Goal: Task Accomplishment & Management: Manage account settings

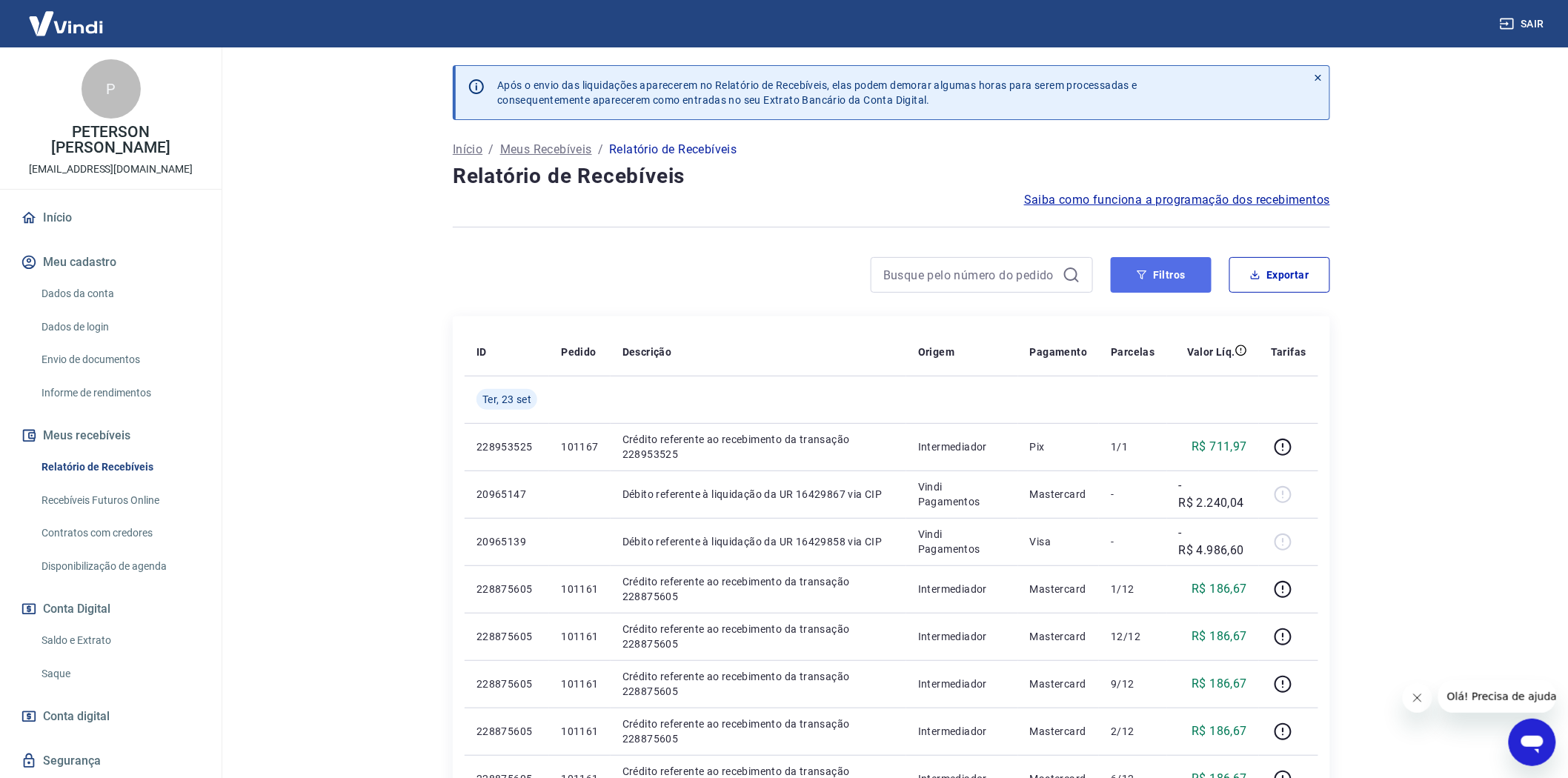
click at [1168, 272] on button "Filtros" at bounding box center [1161, 275] width 101 height 36
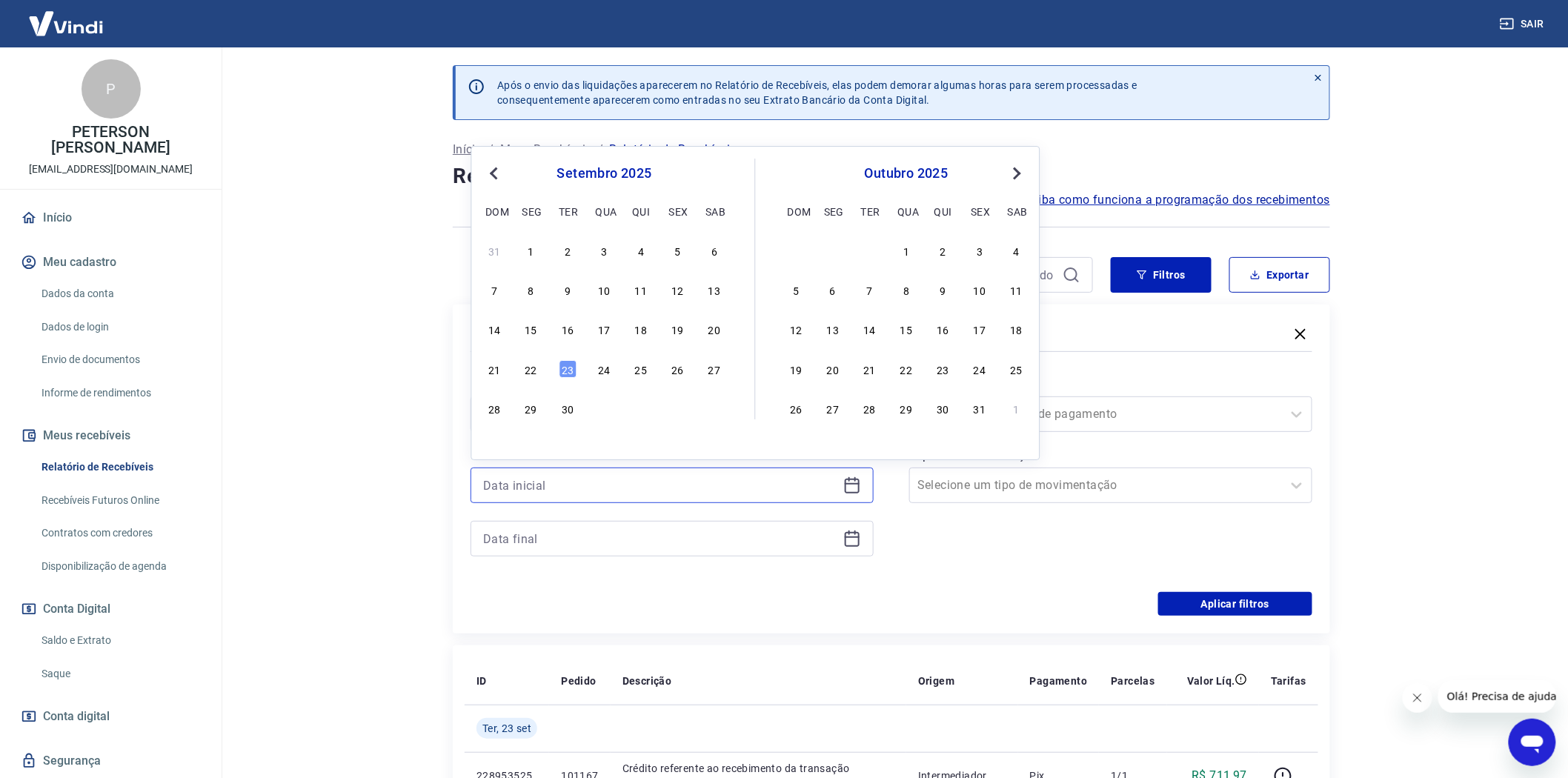
click at [500, 486] on input at bounding box center [660, 485] width 354 height 22
click at [532, 370] on div "22" at bounding box center [532, 369] width 18 height 18
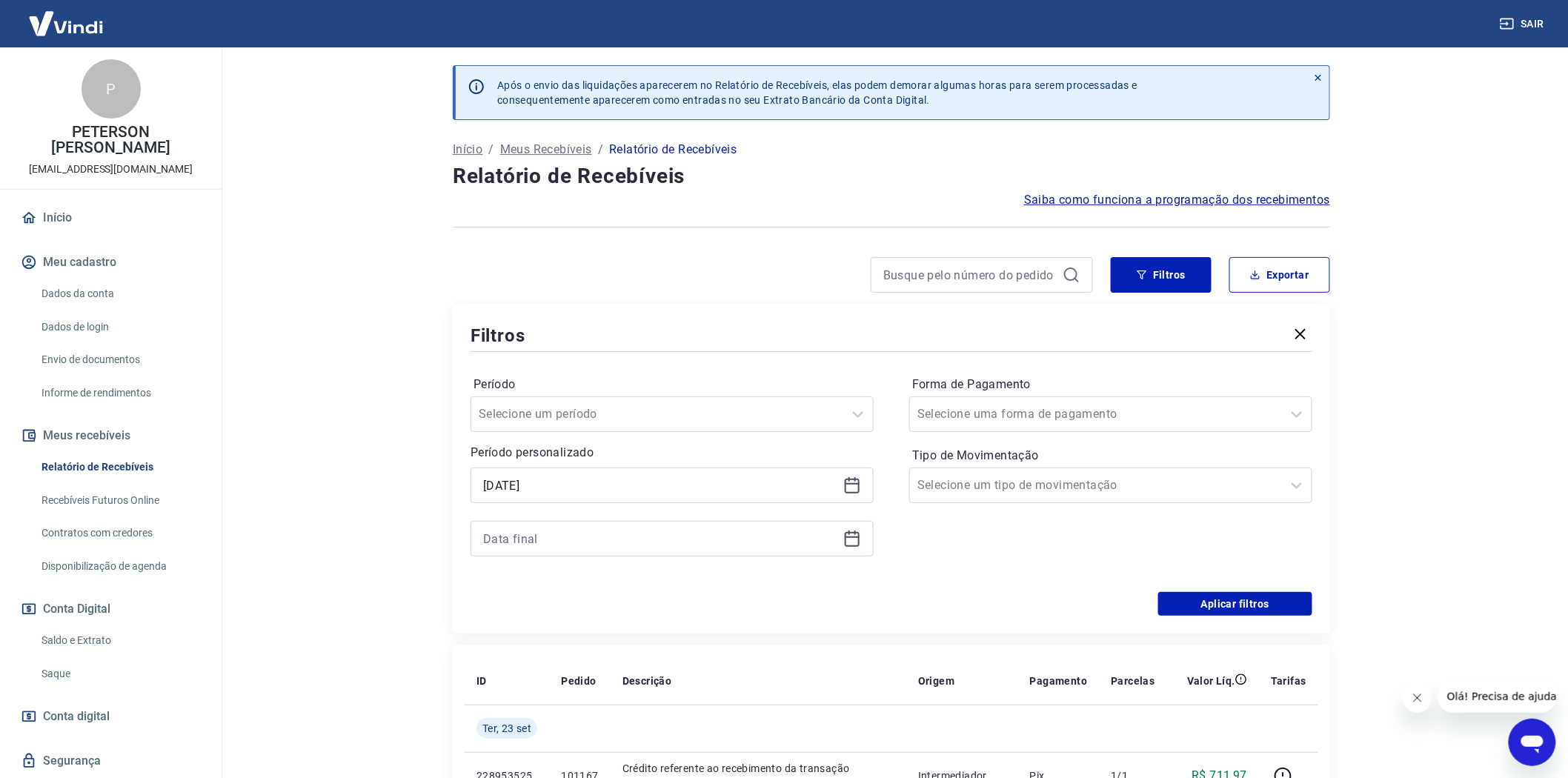
type input "[DATE]"
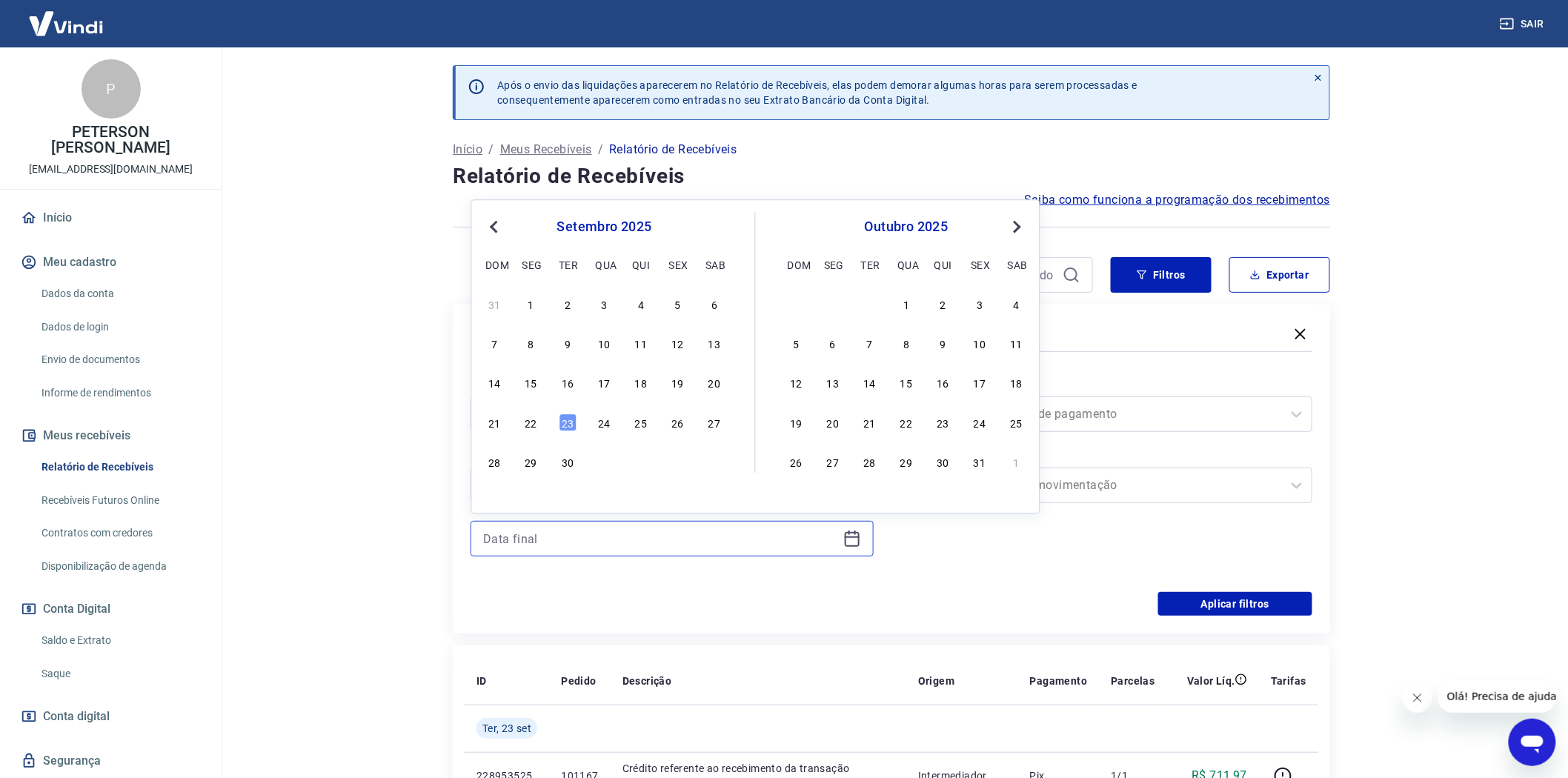
click at [501, 542] on input at bounding box center [660, 538] width 354 height 22
click at [567, 420] on div "23" at bounding box center [568, 422] width 18 height 18
type input "[DATE]"
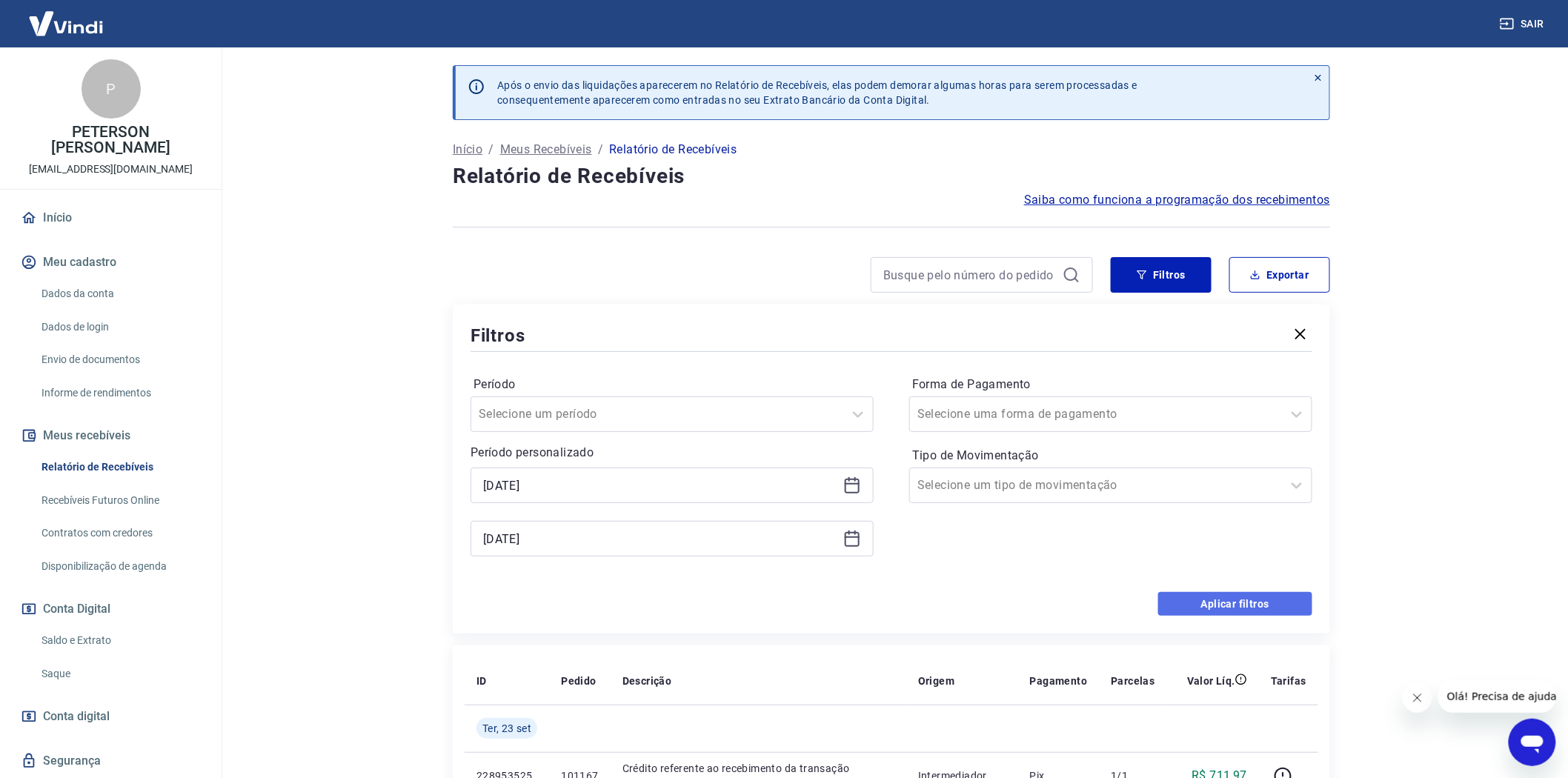
click at [1235, 606] on button "Aplicar filtros" at bounding box center [1235, 603] width 154 height 24
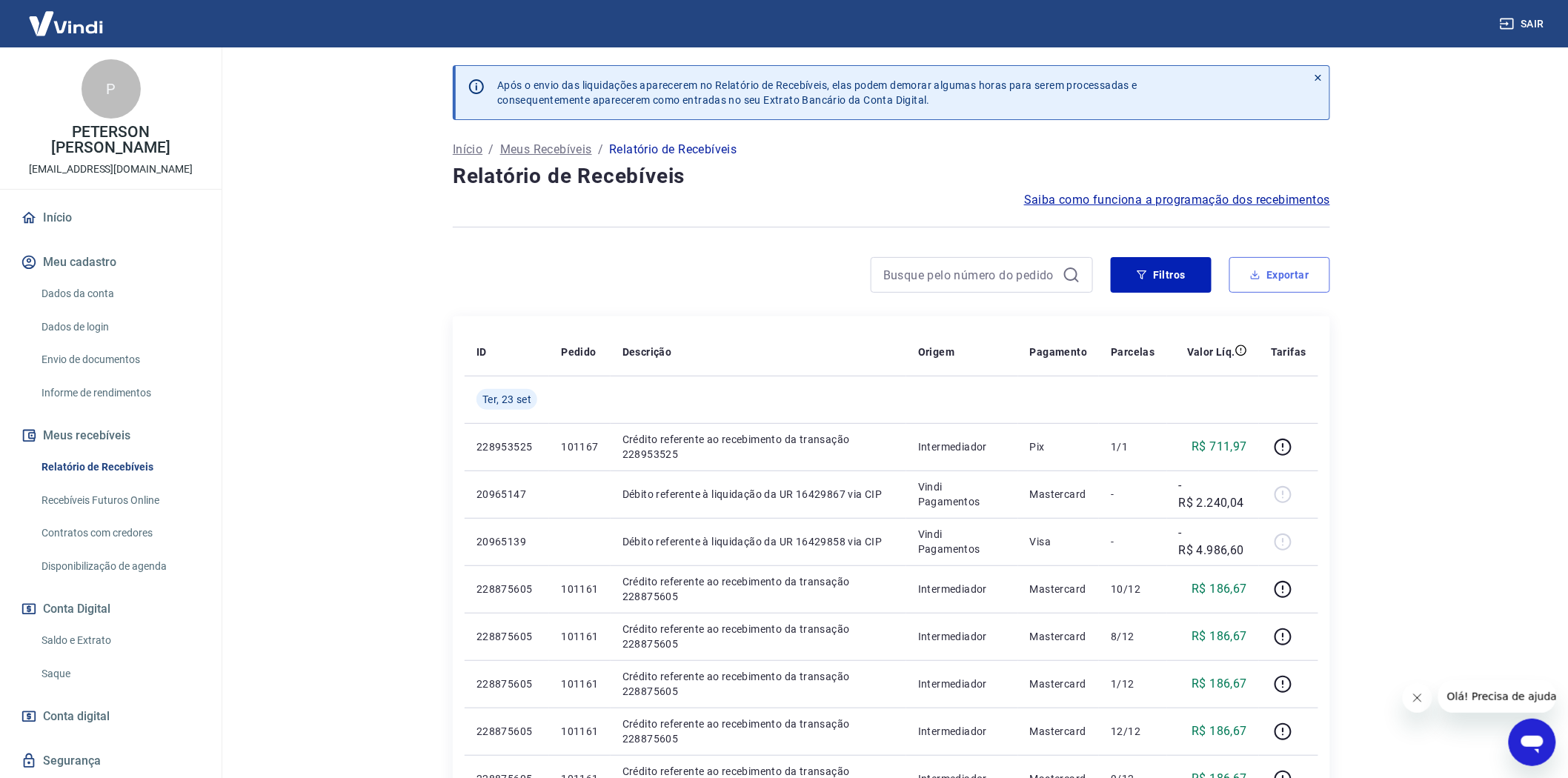
click at [1280, 270] on button "Exportar" at bounding box center [1279, 275] width 101 height 36
type input "[DATE]"
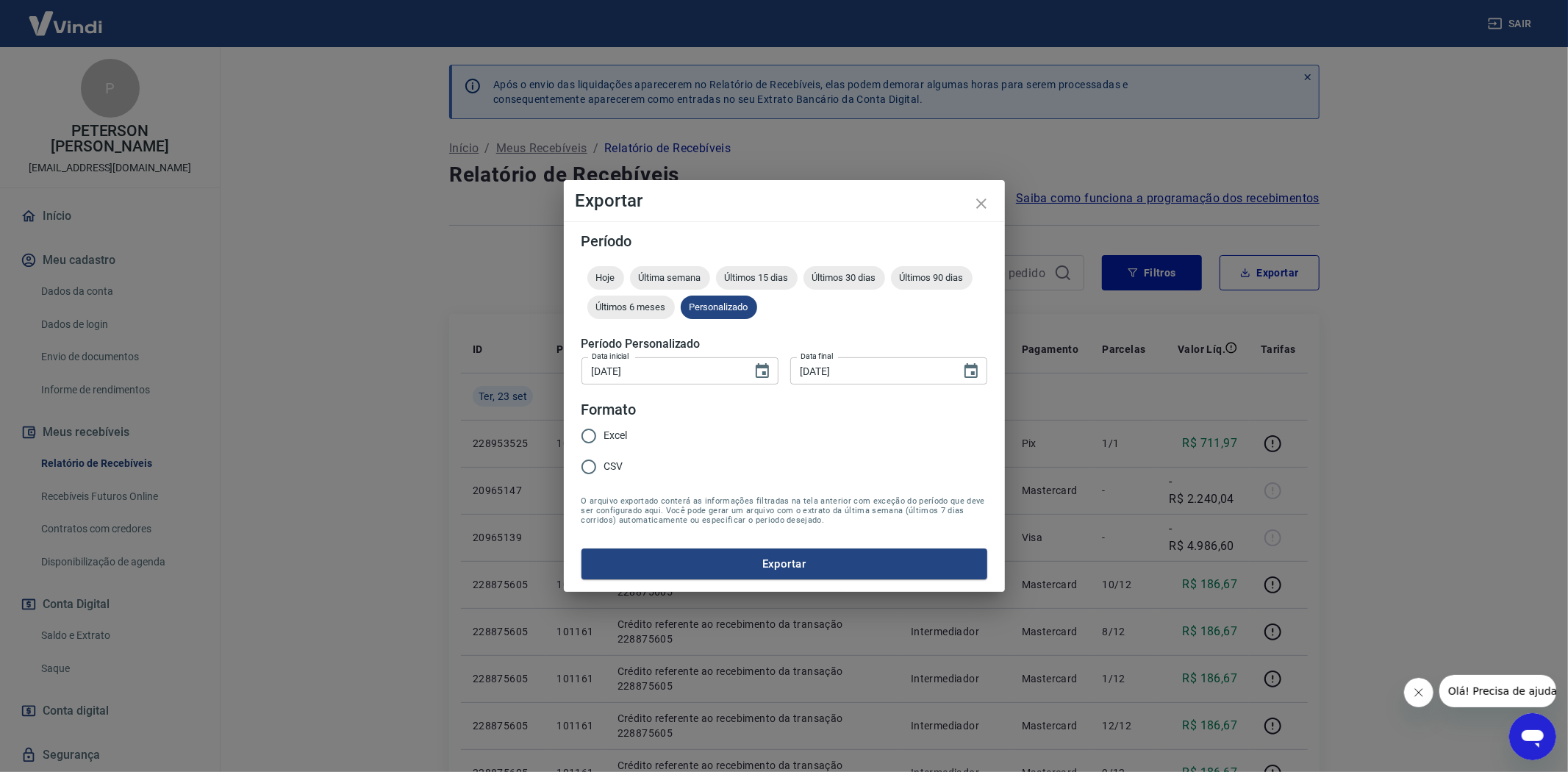
click at [587, 435] on input "Excel" at bounding box center [589, 436] width 31 height 31
radio input "true"
click at [780, 554] on button "Exportar" at bounding box center [785, 564] width 406 height 31
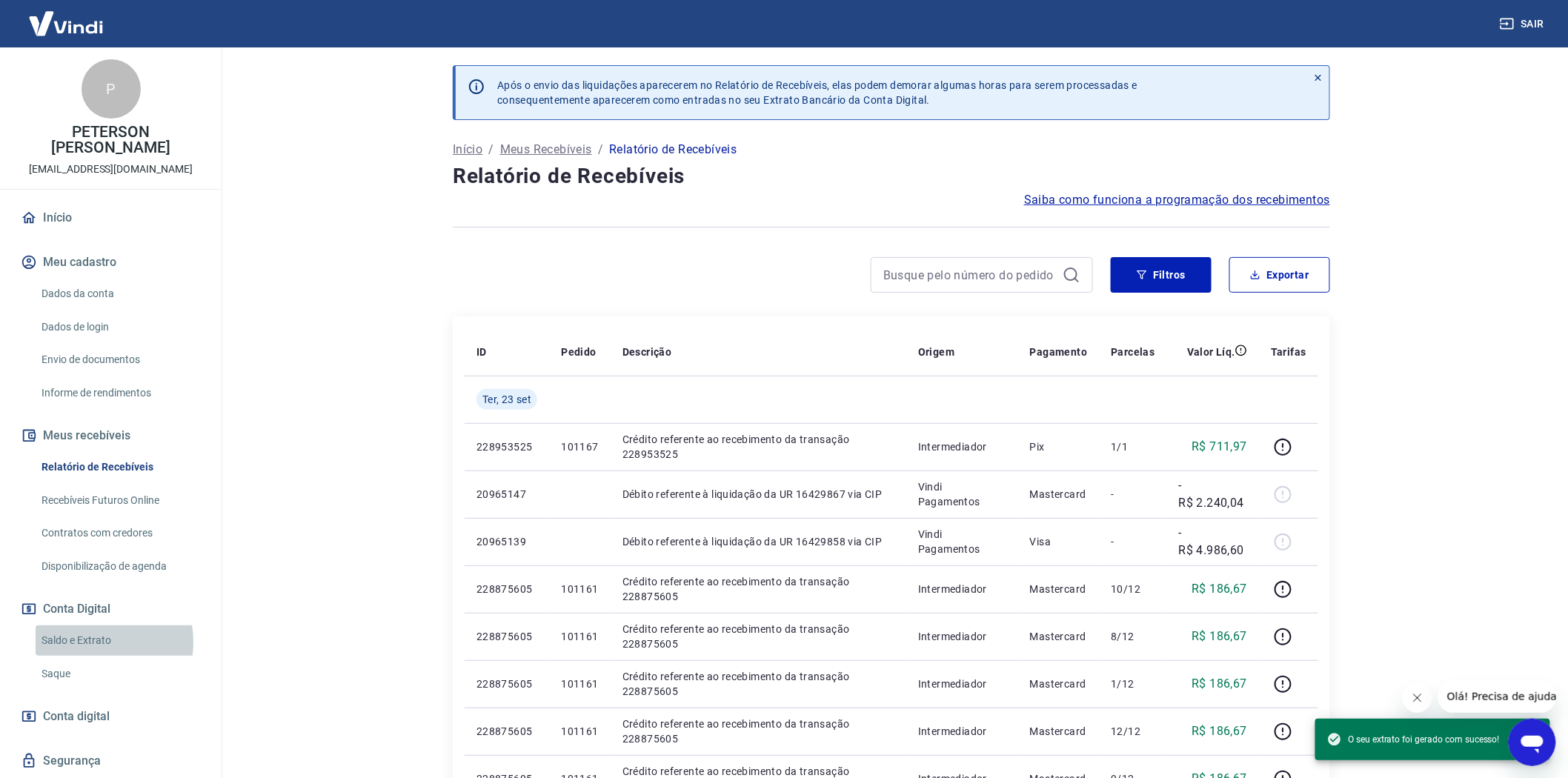
click at [82, 643] on link "Saldo e Extrato" at bounding box center [120, 640] width 168 height 30
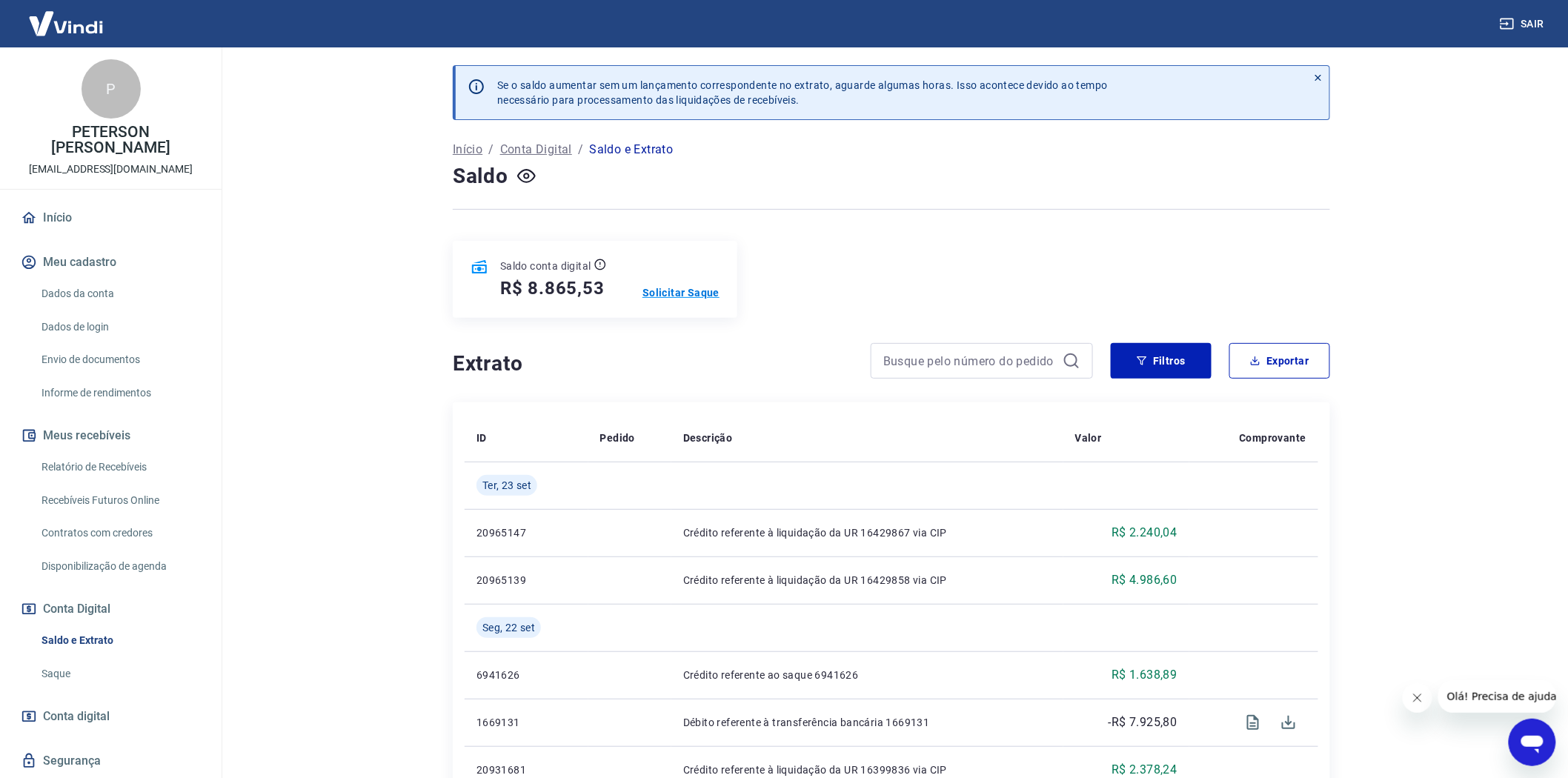
click at [691, 290] on p "Solicitar Saque" at bounding box center [681, 293] width 77 height 15
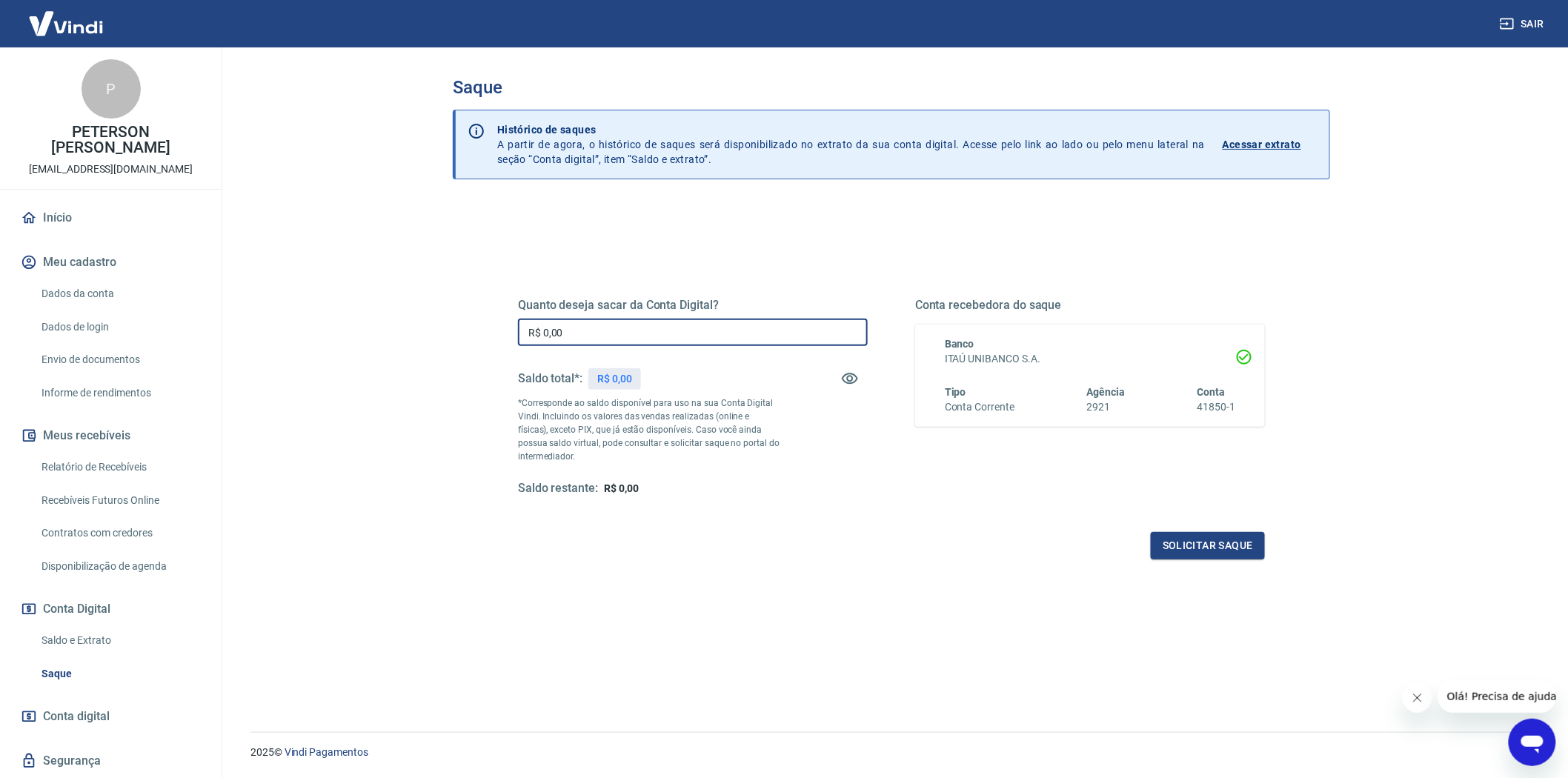
click at [543, 330] on input "R$ 0,00" at bounding box center [692, 333] width 350 height 28
type input "R$ 8.865,53"
click at [1204, 546] on button "Solicitar saque" at bounding box center [1208, 546] width 114 height 28
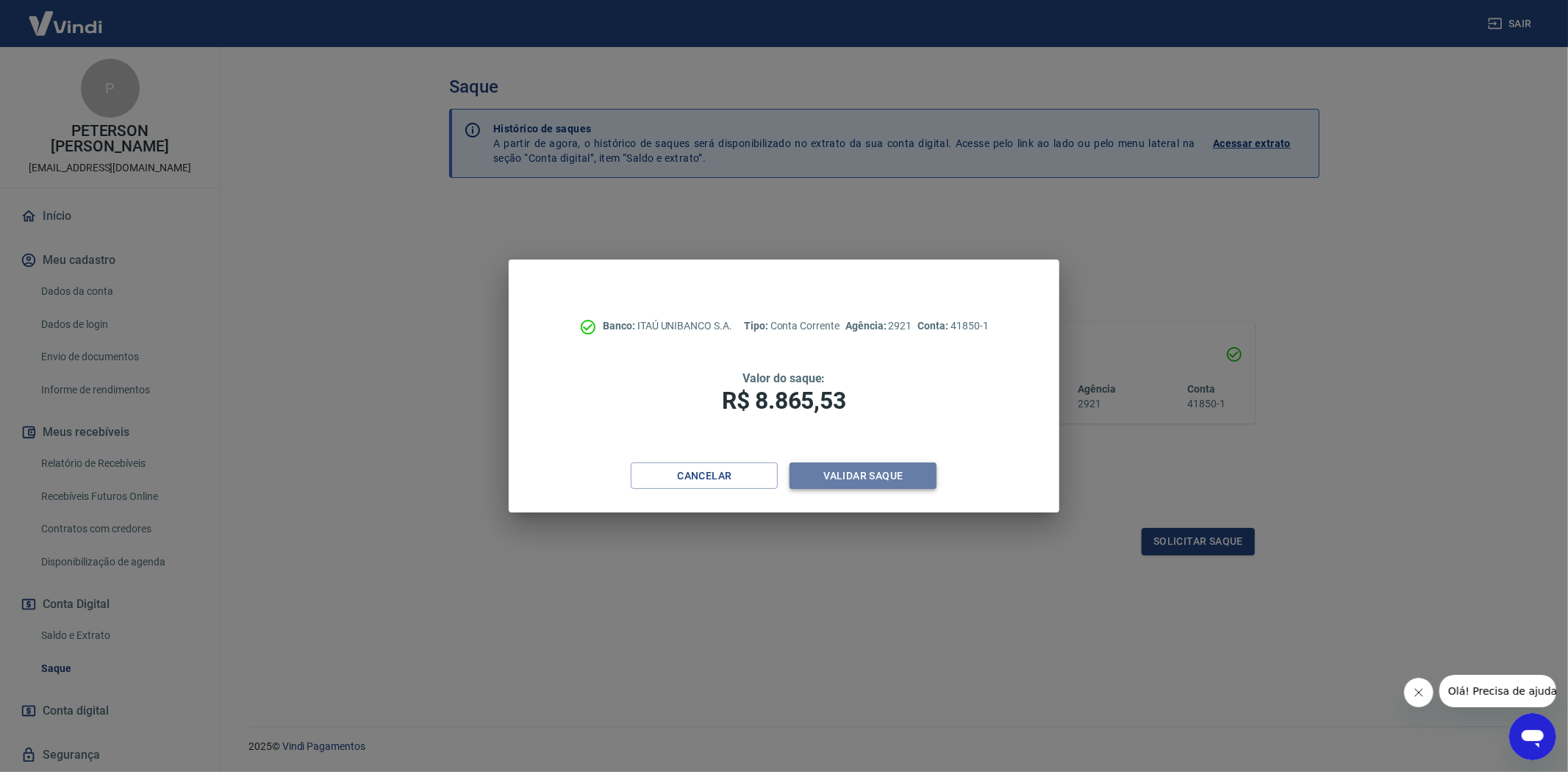
click at [865, 473] on button "Validar saque" at bounding box center [863, 477] width 147 height 28
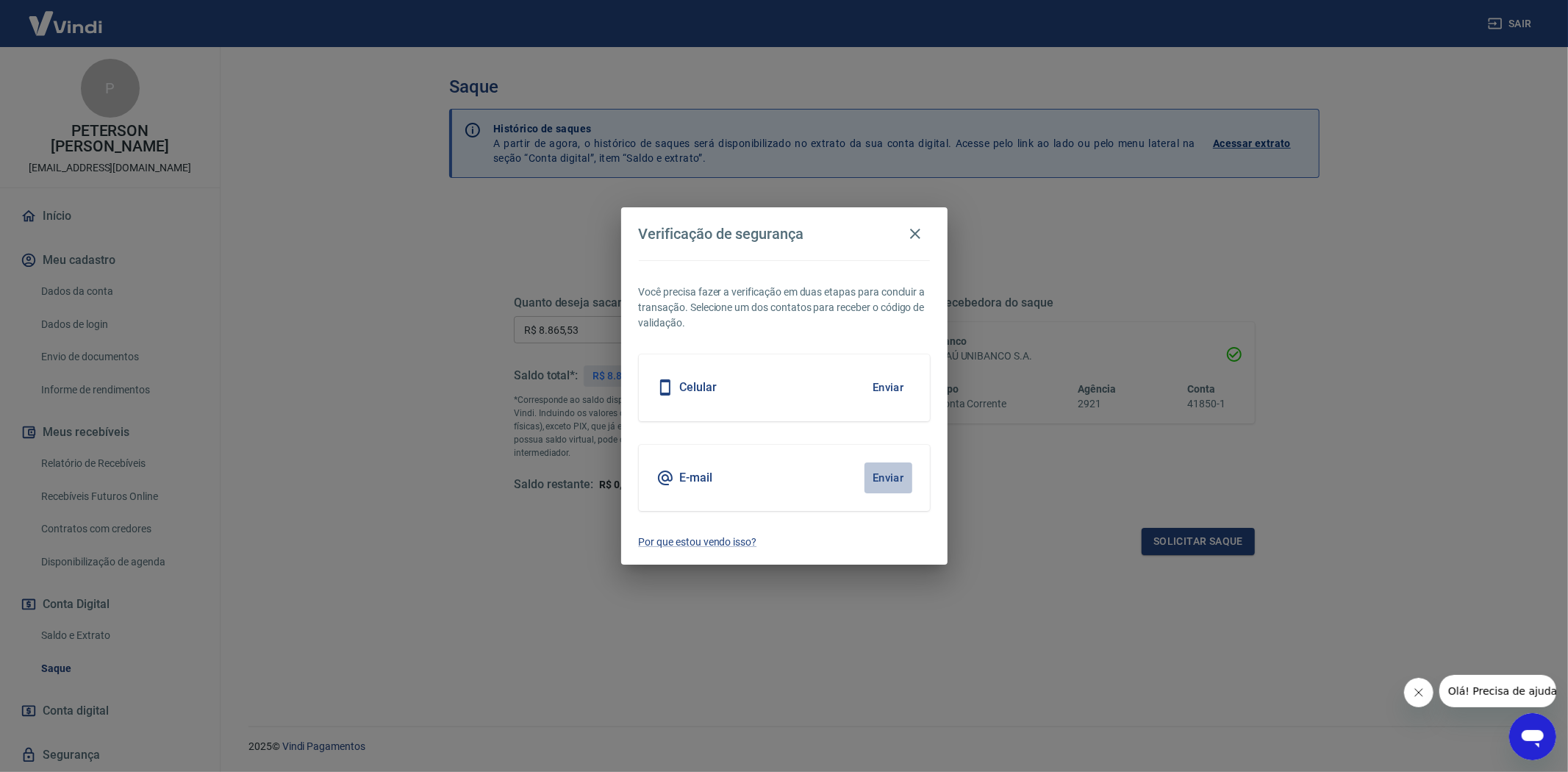
click at [881, 472] on button "Enviar" at bounding box center [888, 478] width 48 height 31
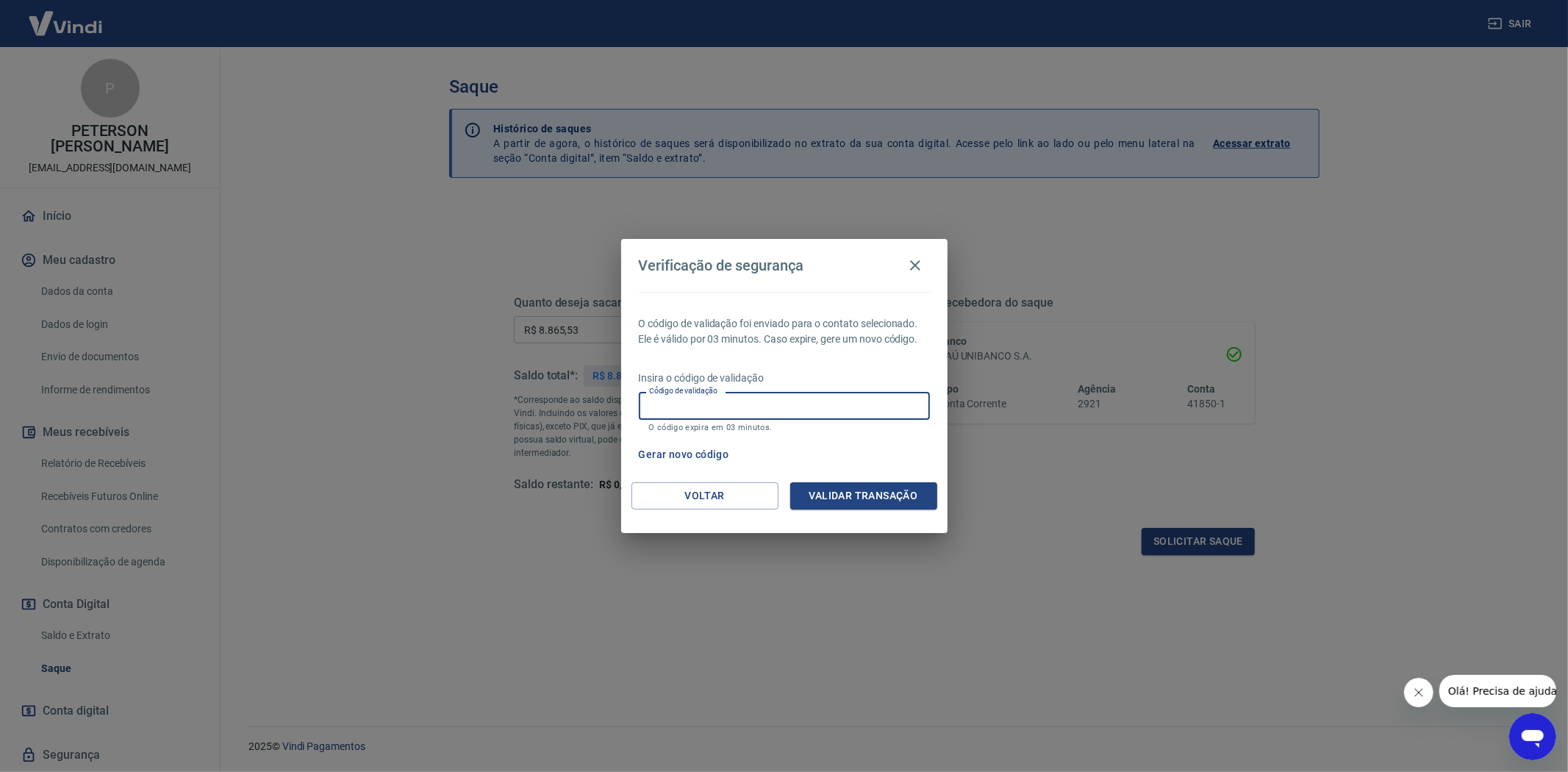
click at [682, 451] on button "Gerar novo código" at bounding box center [684, 455] width 102 height 28
click at [704, 399] on input "Código de validação" at bounding box center [785, 405] width 291 height 28
type input "690636"
click at [865, 496] on button "Validar transação" at bounding box center [864, 496] width 147 height 28
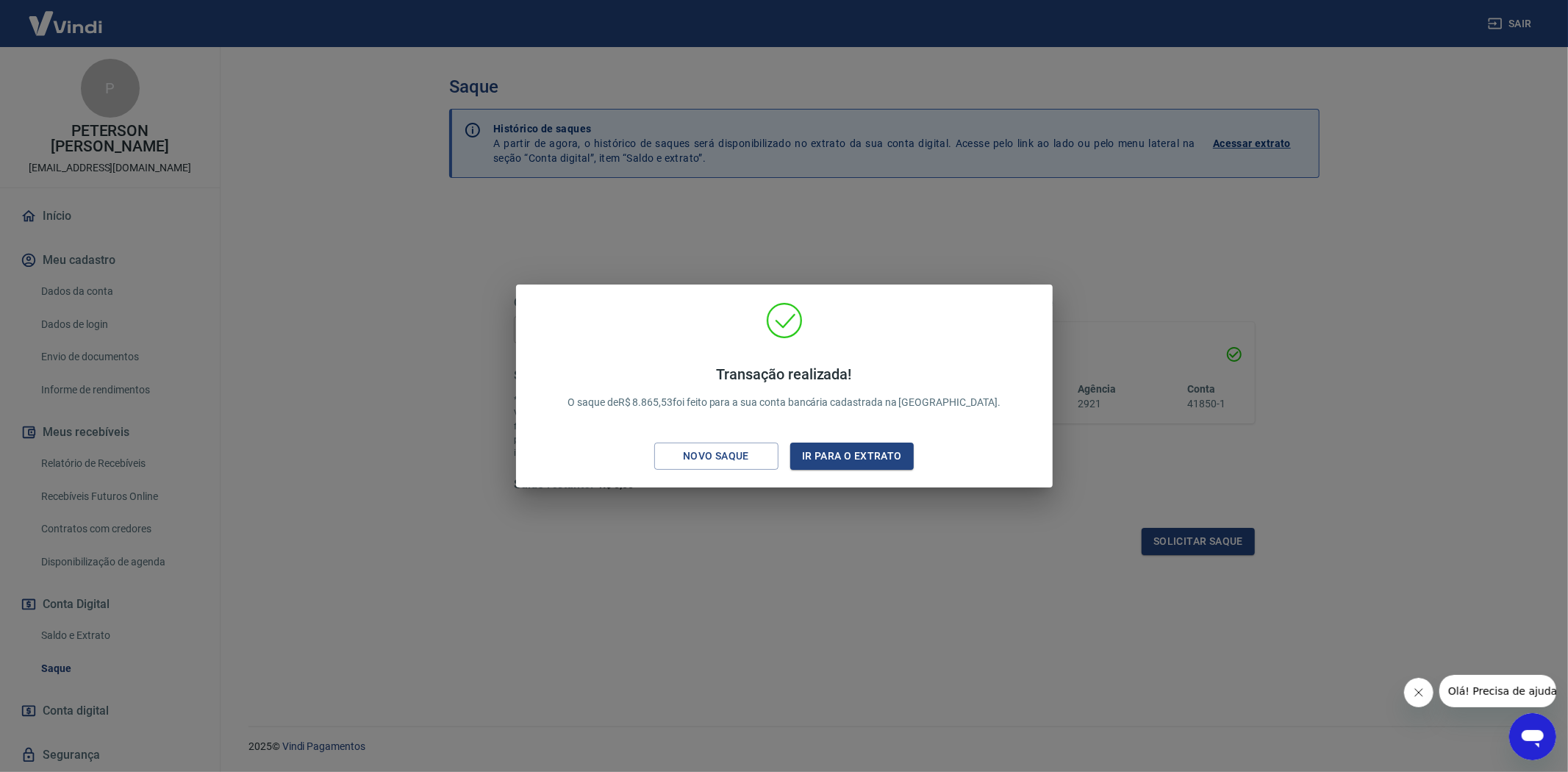
click at [630, 636] on div "Transação realizada! O saque de R$ 8.865,53 foi feito para a sua conta bancária…" at bounding box center [784, 386] width 1568 height 772
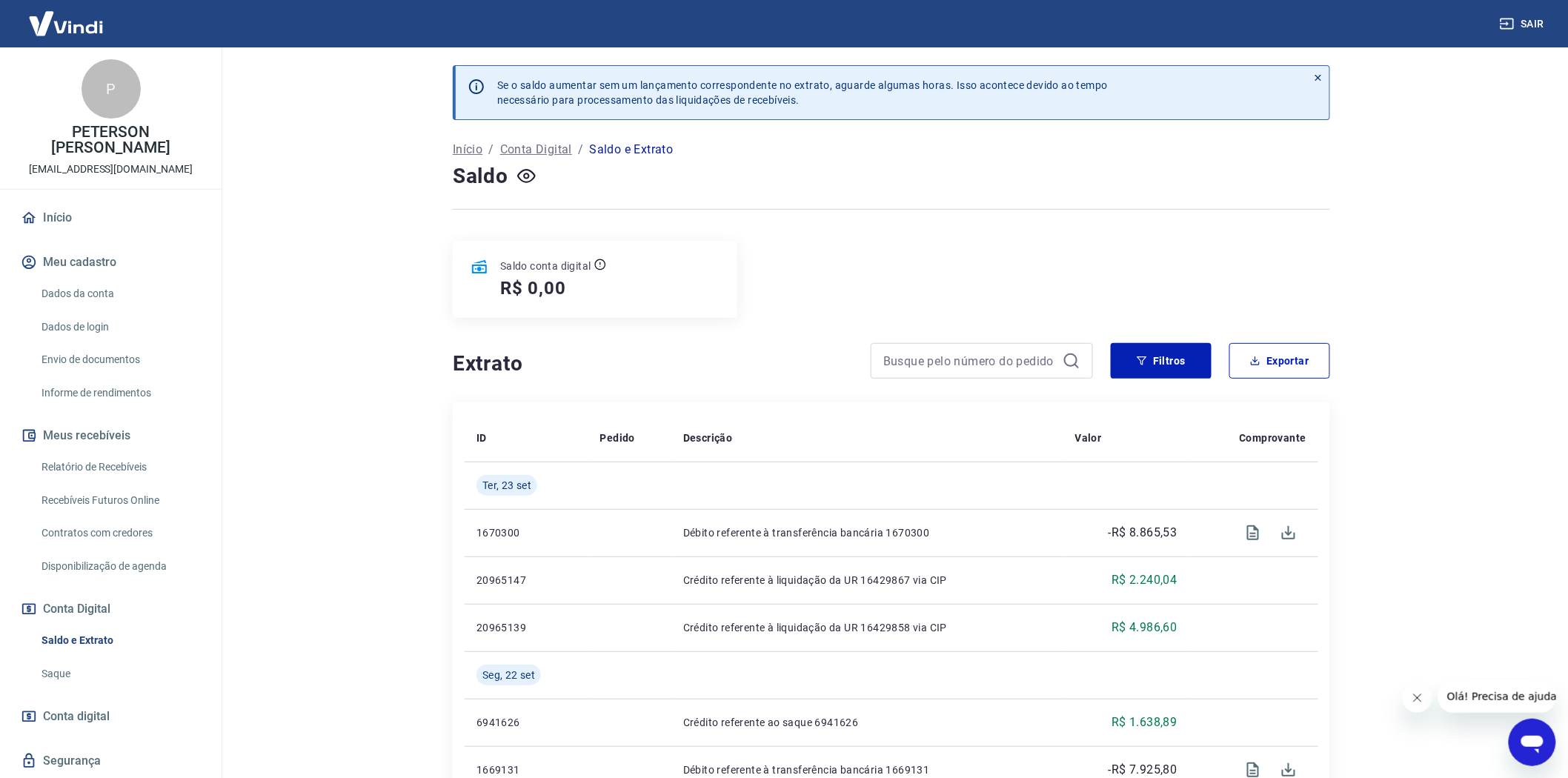
drag, startPoint x: 85, startPoint y: 634, endPoint x: 93, endPoint y: 634, distance: 8.0
click at [85, 634] on link "Saldo e Extrato" at bounding box center [120, 640] width 168 height 30
click at [1173, 356] on button "Filtros" at bounding box center [1161, 361] width 101 height 36
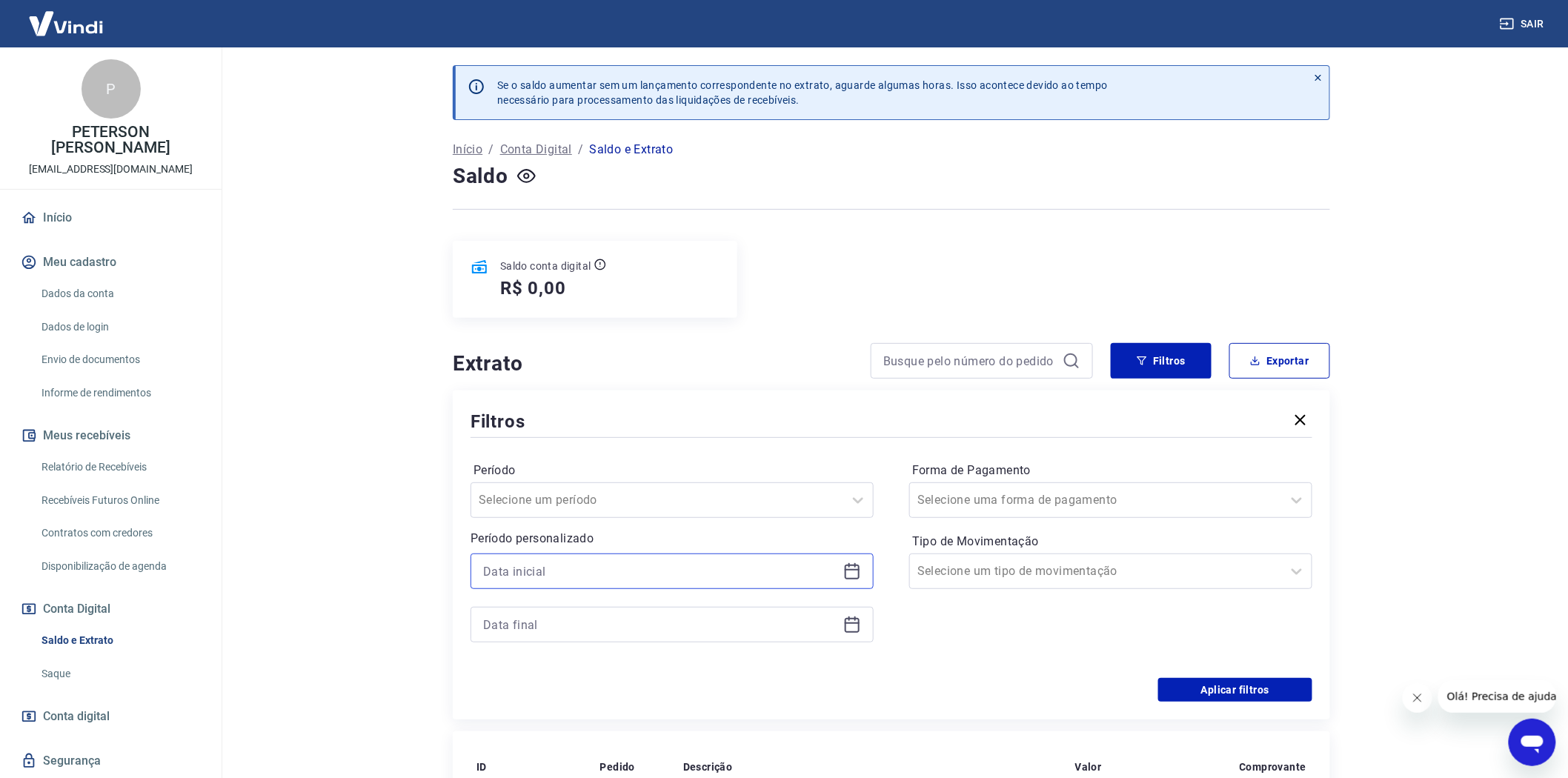
click at [502, 569] on input at bounding box center [660, 571] width 354 height 22
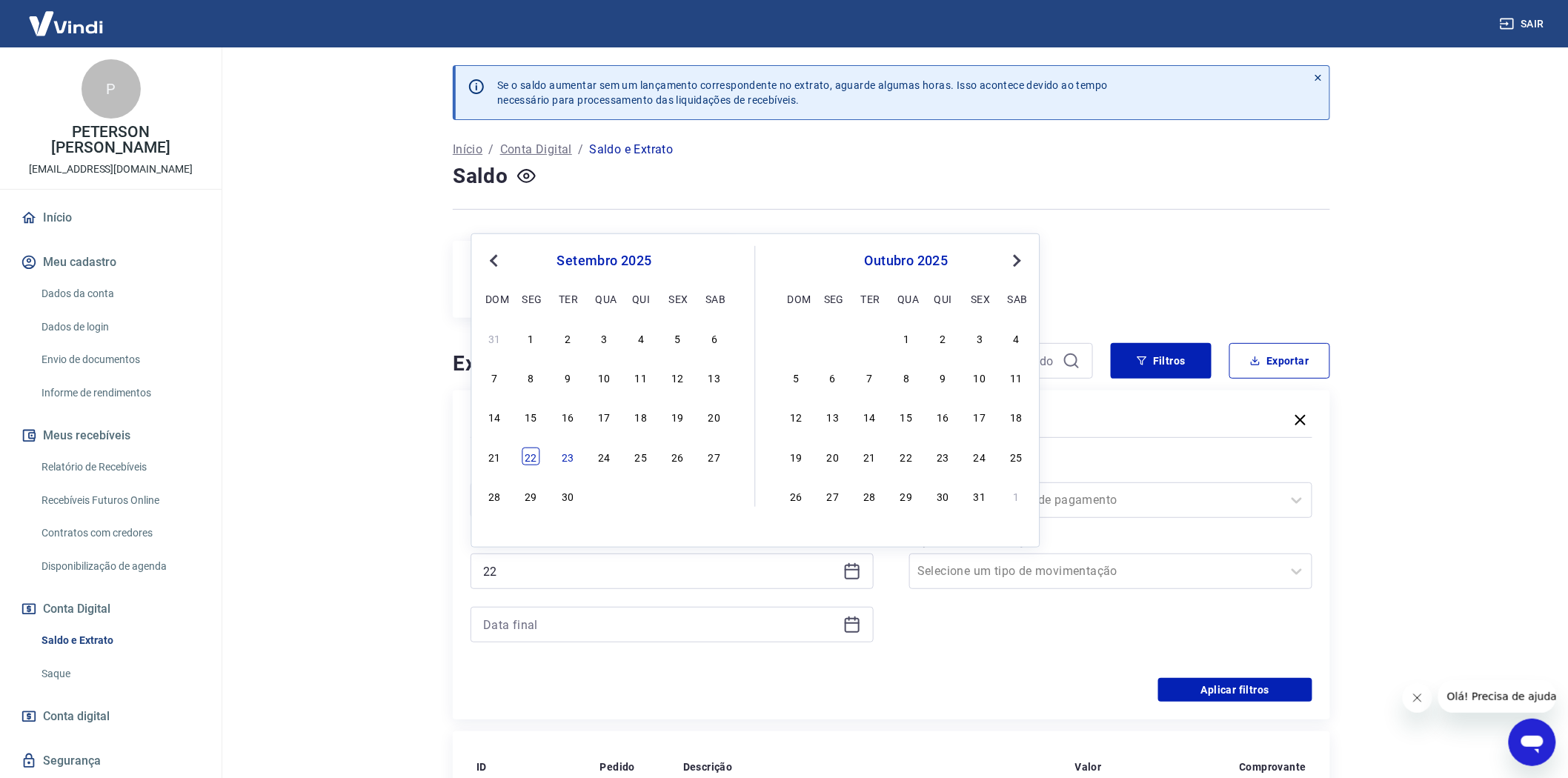
click at [524, 453] on div "22" at bounding box center [532, 457] width 18 height 18
type input "[DATE]"
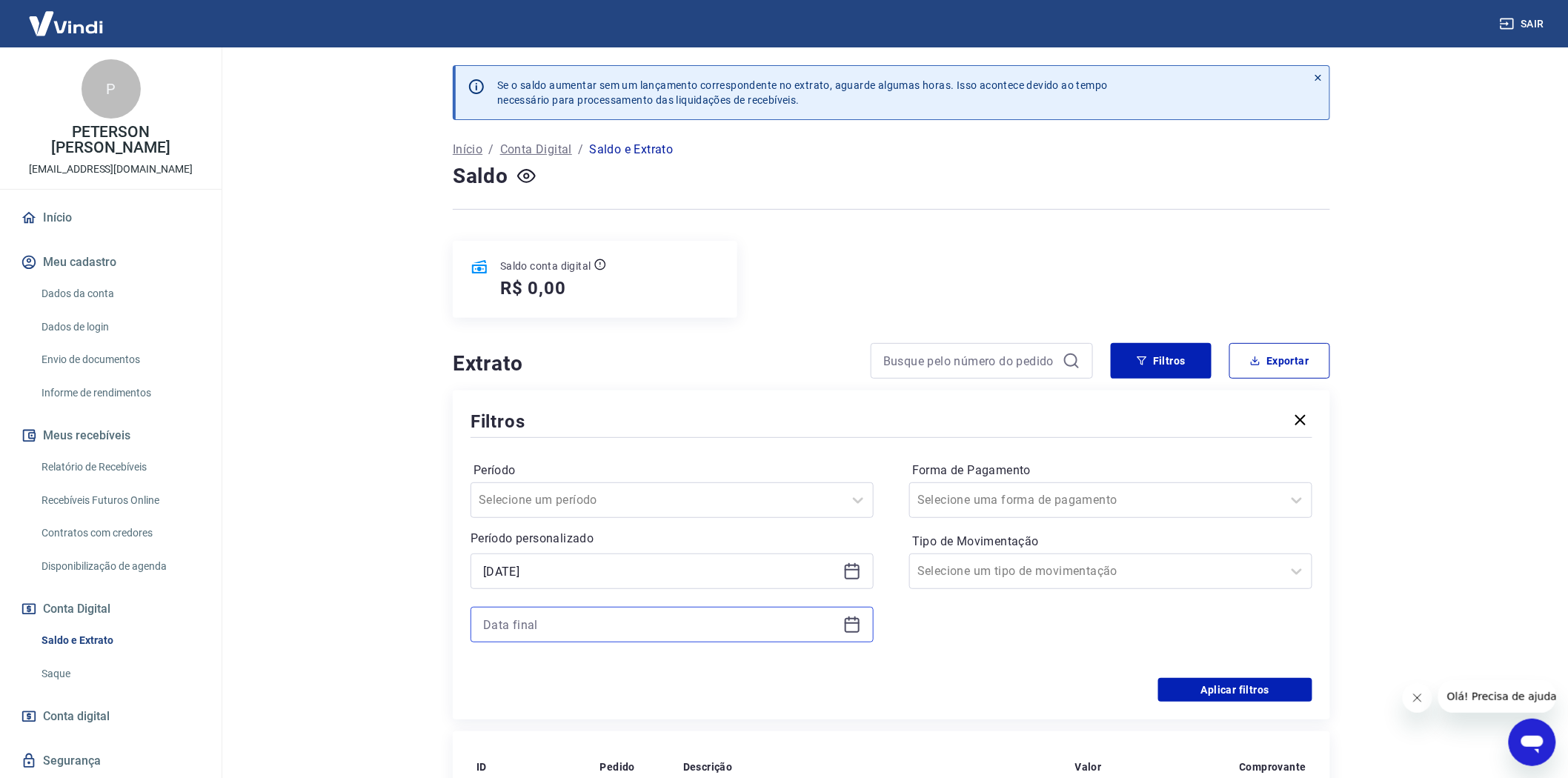
click at [507, 625] on input at bounding box center [660, 624] width 354 height 22
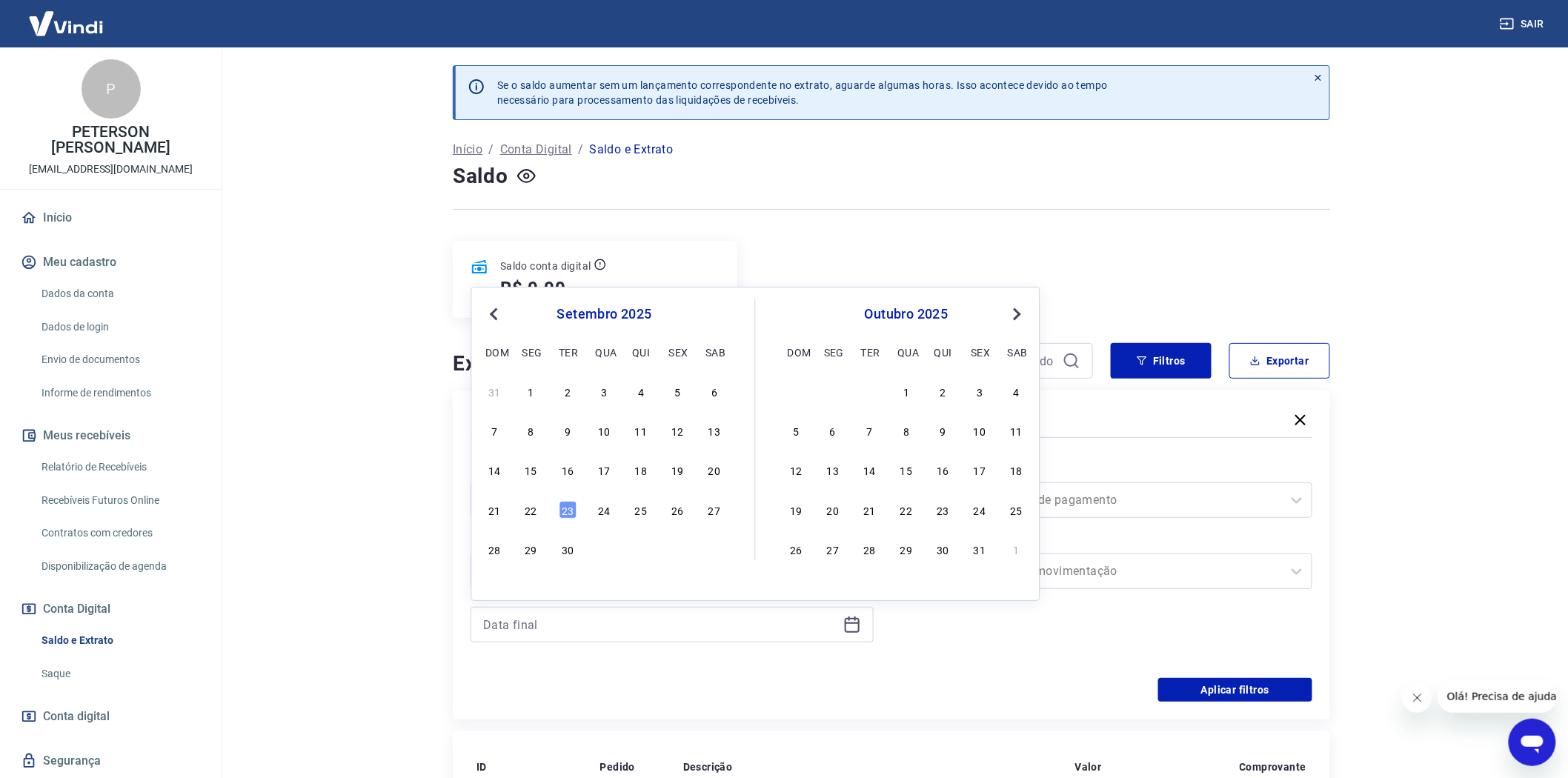
drag, startPoint x: 567, startPoint y: 504, endPoint x: 616, endPoint y: 587, distance: 96.4
click at [567, 505] on div "23" at bounding box center [568, 510] width 18 height 18
type input "[DATE]"
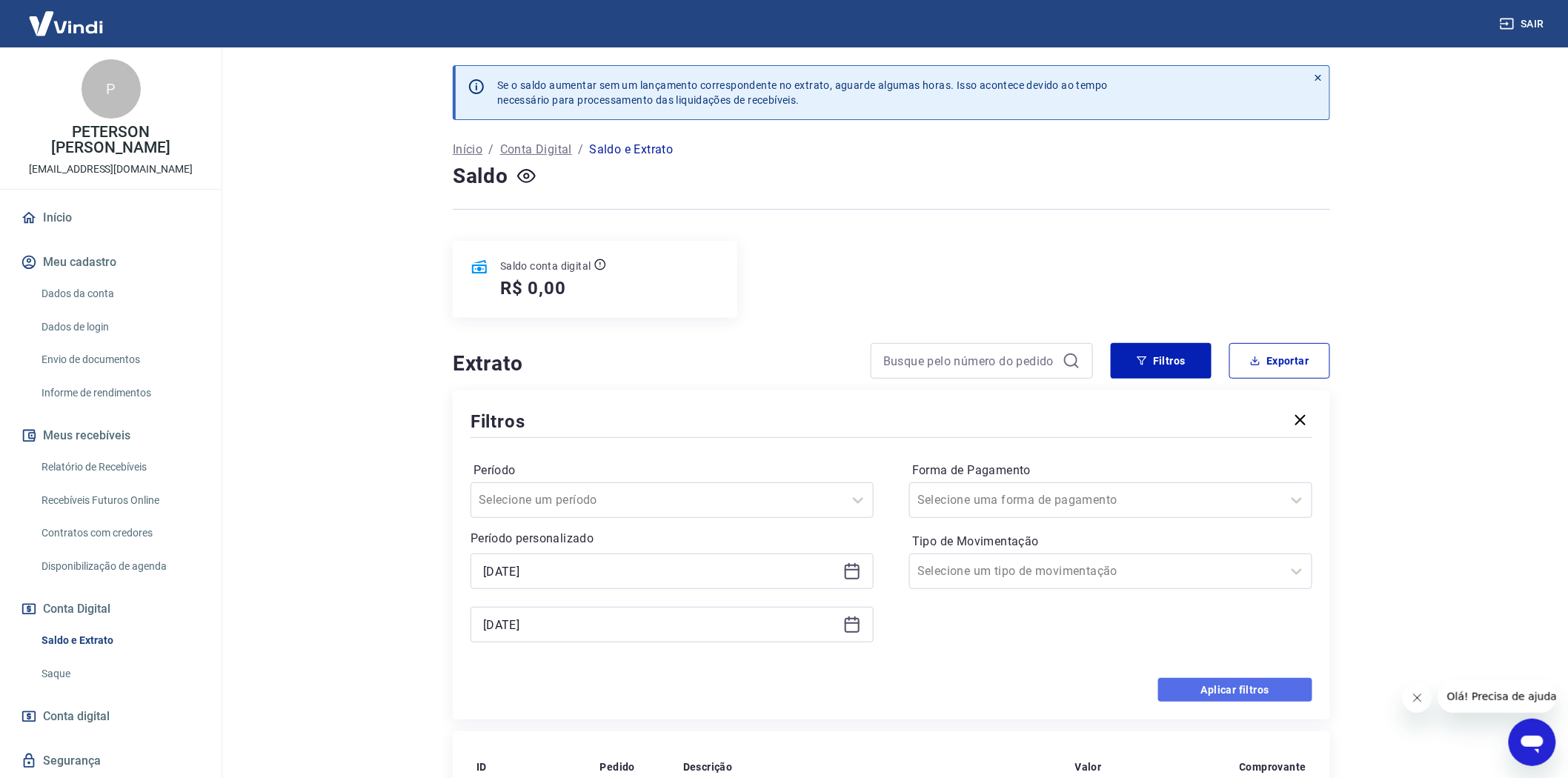
click at [1248, 692] on button "Aplicar filtros" at bounding box center [1235, 689] width 154 height 24
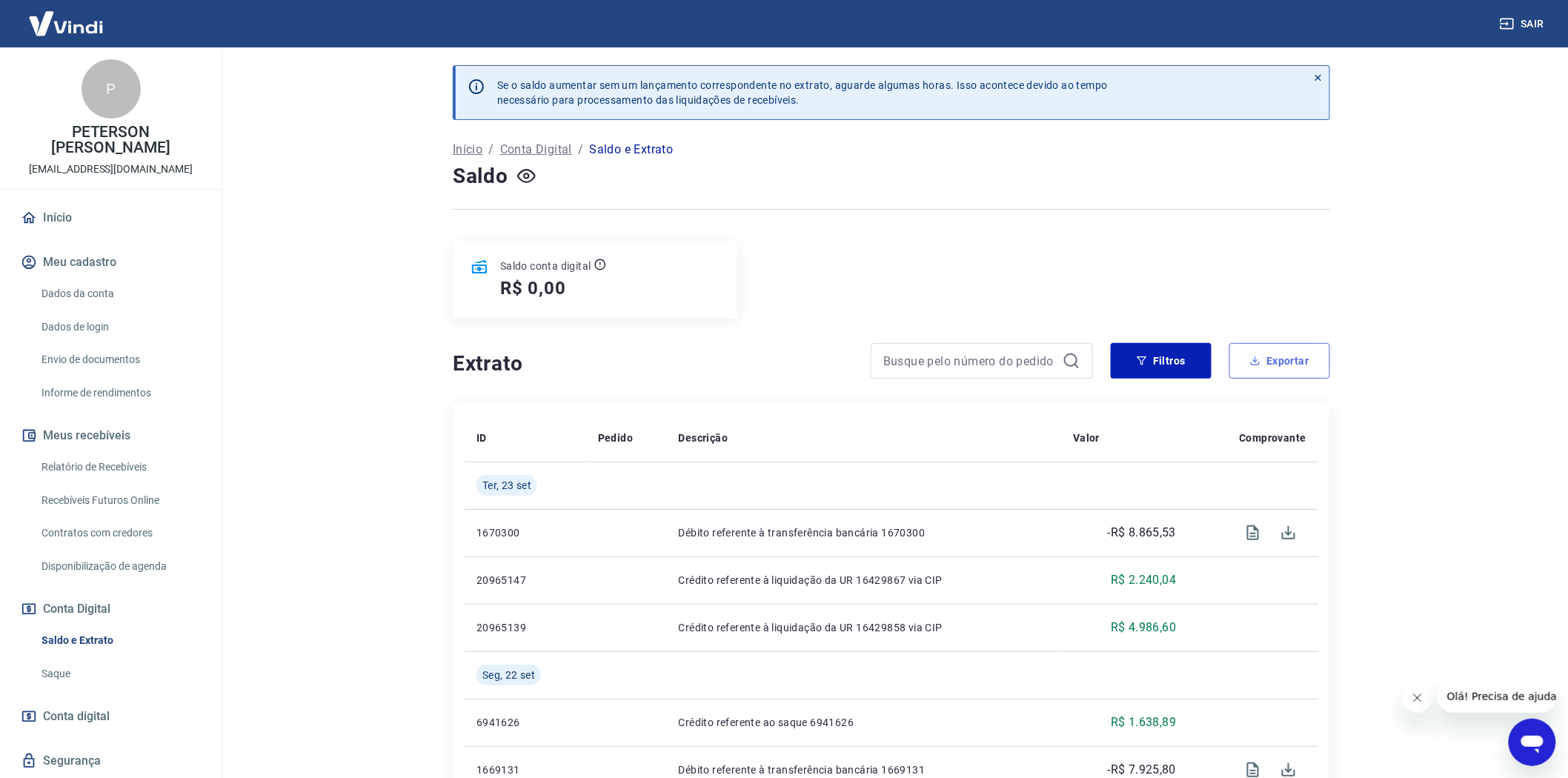
click at [1293, 360] on button "Exportar" at bounding box center [1279, 361] width 101 height 36
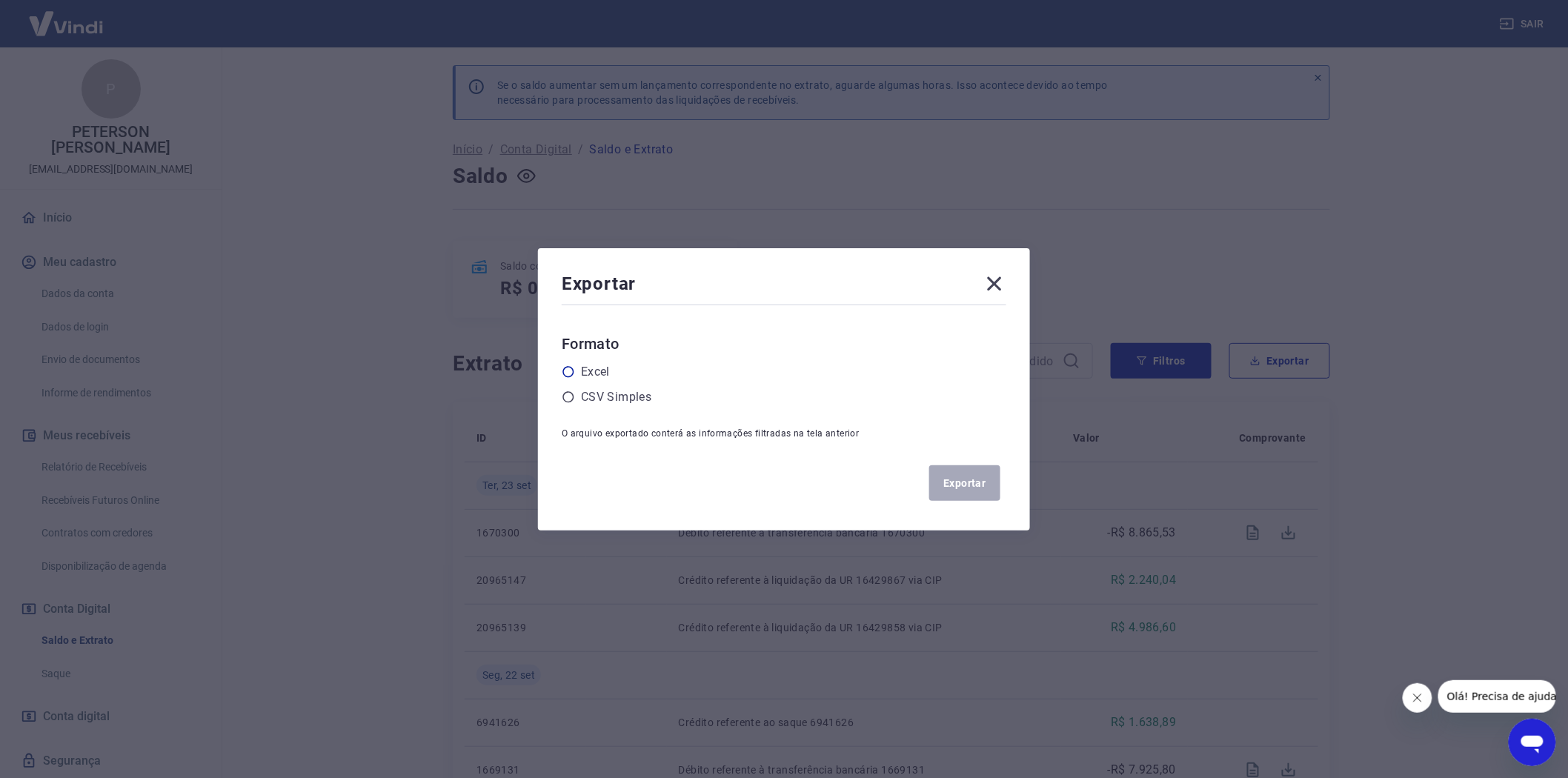
click at [572, 369] on icon at bounding box center [568, 372] width 13 height 13
click at [0, 0] on input "radio" at bounding box center [0, 0] width 0 height 0
click at [978, 492] on button "Exportar" at bounding box center [964, 484] width 71 height 36
